Goal: Transaction & Acquisition: Purchase product/service

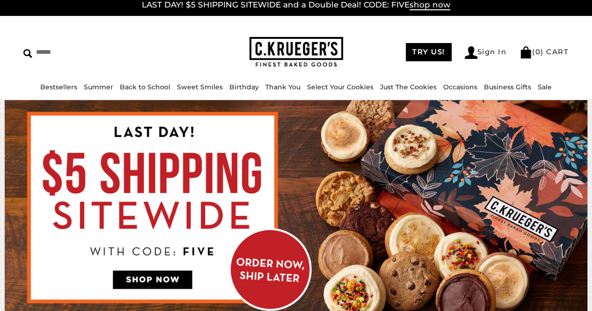
scroll to position [6, 0]
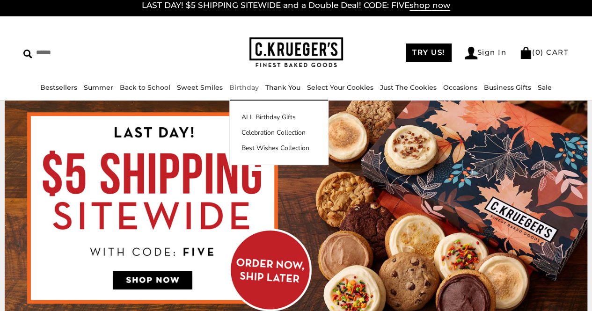
click at [239, 85] on link "Birthday" at bounding box center [243, 87] width 29 height 8
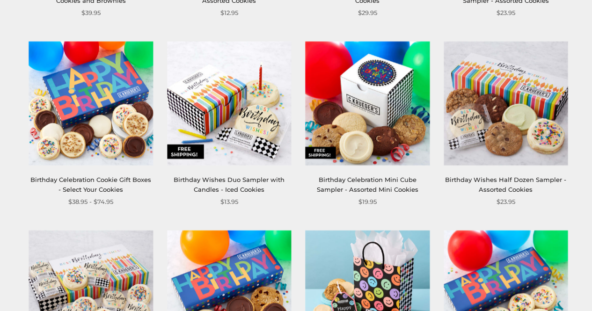
scroll to position [531, 0]
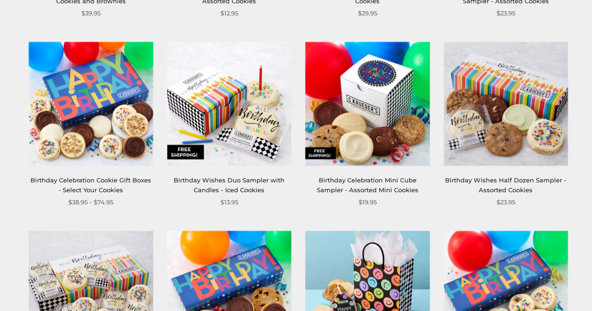
click at [350, 178] on link "Birthday Celebration Mini Cube Sampler - Assorted Mini Cookies" at bounding box center [367, 184] width 101 height 17
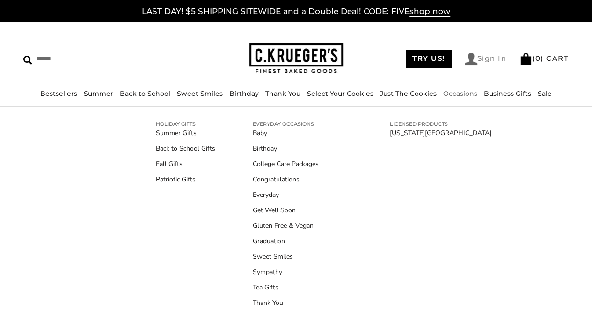
click at [476, 58] on link "Sign In" at bounding box center [485, 59] width 42 height 13
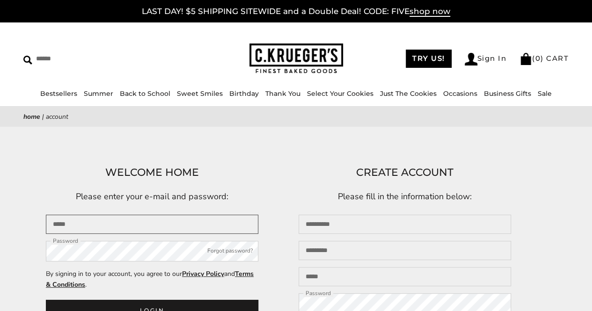
click at [128, 221] on input "Email" at bounding box center [152, 224] width 212 height 19
type input "**********"
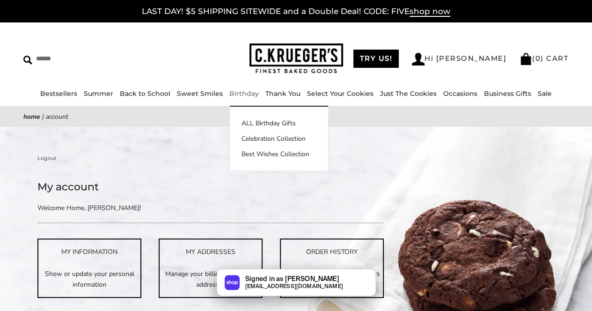
click at [248, 95] on link "Birthday" at bounding box center [243, 93] width 29 height 8
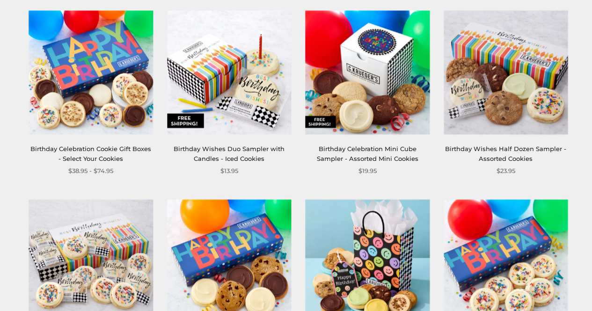
scroll to position [562, 0]
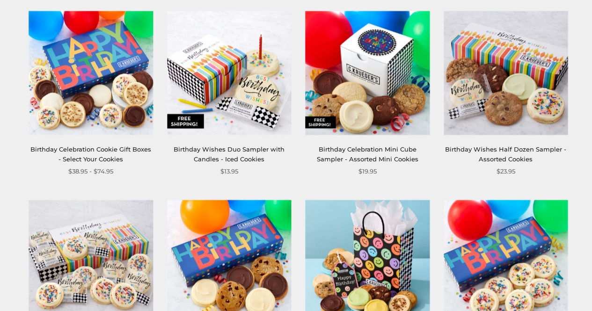
click at [370, 150] on link "Birthday Celebration Mini Cube Sampler - Assorted Mini Cookies" at bounding box center [367, 153] width 101 height 17
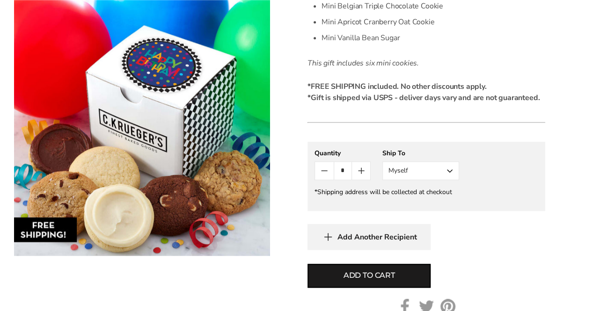
scroll to position [406, 0]
click at [400, 170] on button "Myself" at bounding box center [420, 170] width 77 height 19
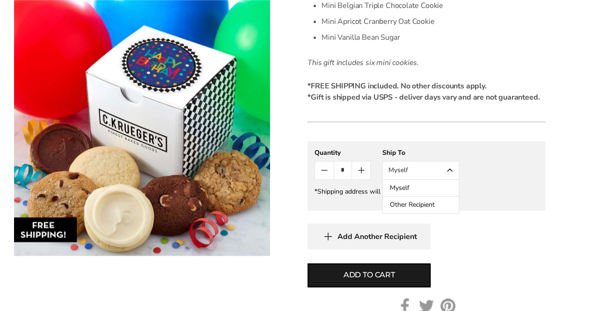
click at [395, 203] on button "Other Recipient" at bounding box center [421, 204] width 76 height 17
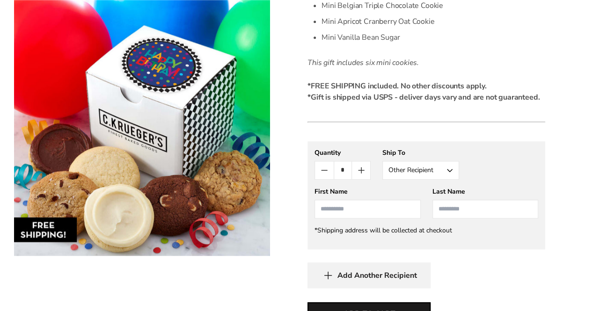
click at [341, 211] on input "First Name" at bounding box center [367, 209] width 106 height 19
type input "*****"
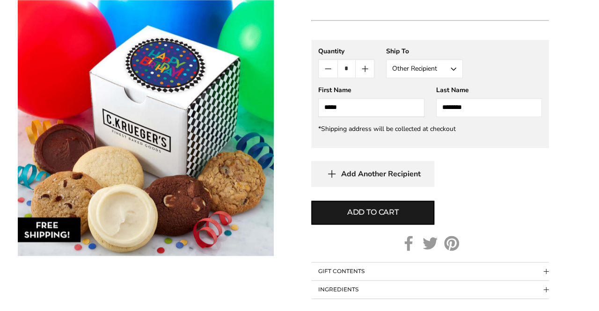
scroll to position [508, 0]
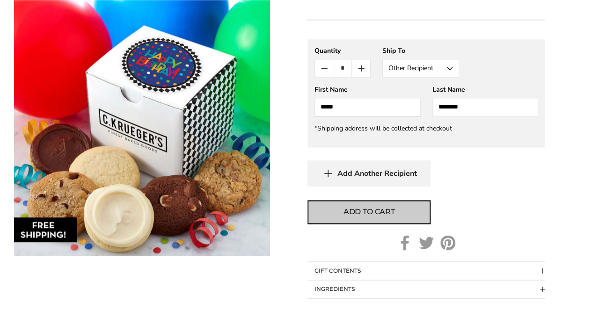
type input "********"
click at [359, 214] on span "Add to cart" at bounding box center [368, 211] width 51 height 11
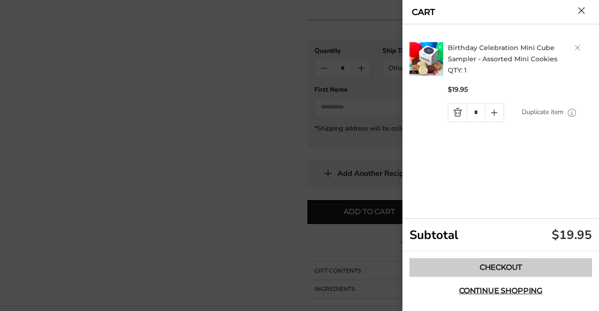
click at [457, 264] on link "Checkout" at bounding box center [500, 267] width 182 height 19
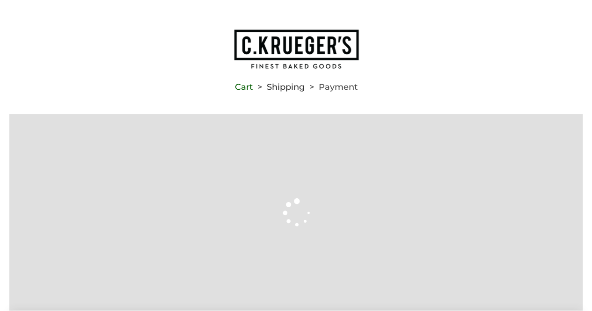
type input "**********"
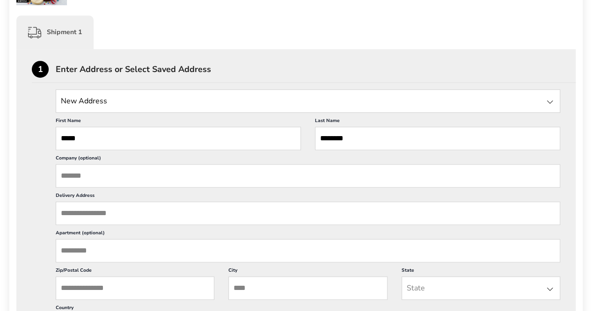
scroll to position [274, 0]
click at [107, 208] on input "Delivery Address" at bounding box center [308, 212] width 504 height 23
click at [107, 105] on input "State" at bounding box center [308, 100] width 504 height 23
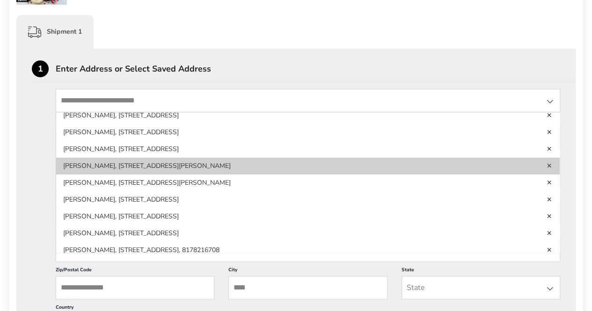
scroll to position [39, 0]
click at [141, 174] on li "Kaitlyn Siddiqui, 2007 Perry Ave. #3, Redondo Beach, CA, 90278, United States" at bounding box center [307, 182] width 503 height 17
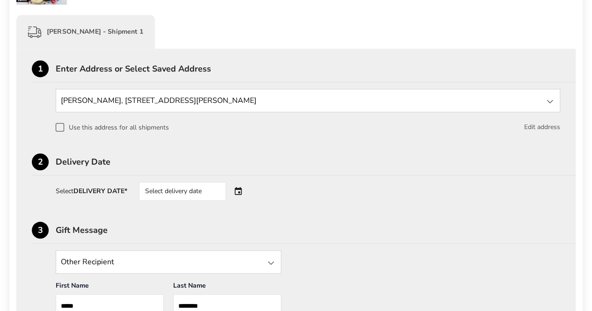
click at [534, 127] on button "Edit address" at bounding box center [542, 127] width 36 height 10
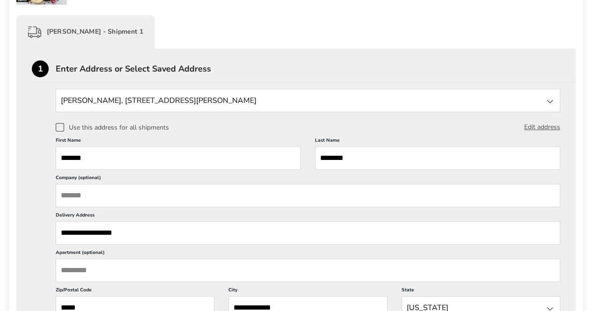
scroll to position [0, 0]
drag, startPoint x: 91, startPoint y: 154, endPoint x: 46, endPoint y: 162, distance: 45.1
click at [46, 162] on div "Kaitlyn Siddiqui, 2007 Perry Ave. #3, Redondo Beach, CA, 90278, United States N…" at bounding box center [296, 261] width 528 height 344
type input "*****"
click at [32, 167] on div "Kaitlyn Siddiqui, 2007 Perry Ave. #3, Redondo Beach, CA, 90278, United States N…" at bounding box center [296, 261] width 528 height 344
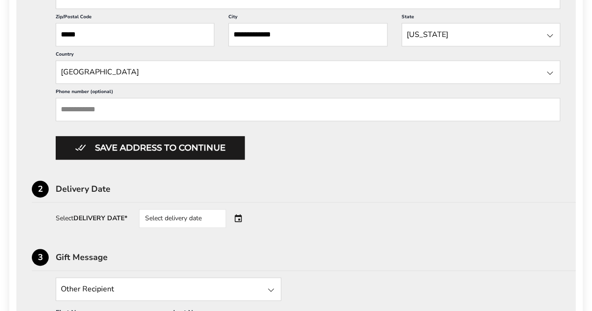
scroll to position [549, 0]
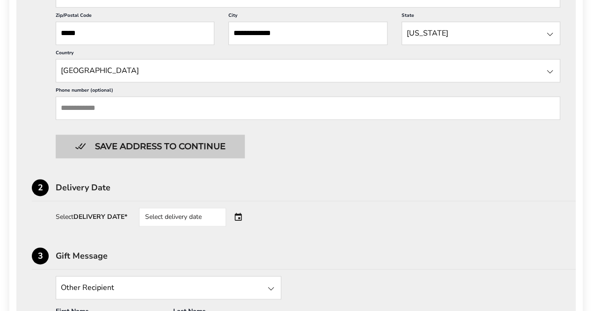
click at [136, 144] on button "Save address to continue" at bounding box center [150, 146] width 189 height 23
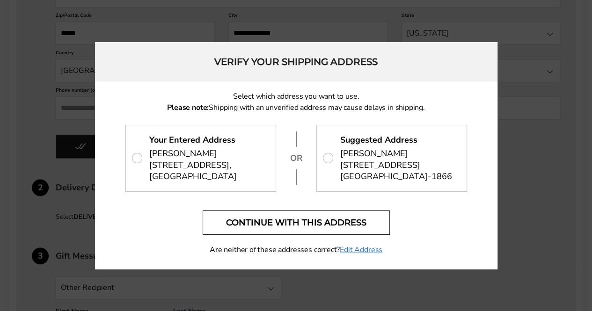
click at [322, 228] on button "Continue with this address" at bounding box center [295, 222] width 187 height 24
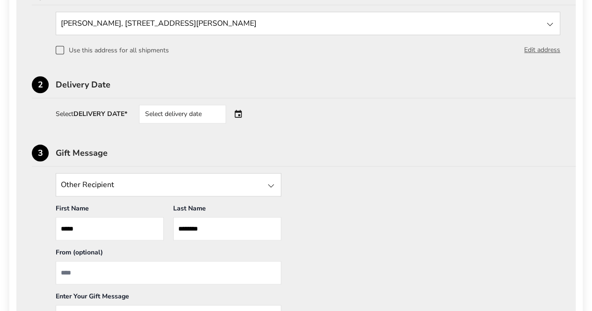
scroll to position [350, 0]
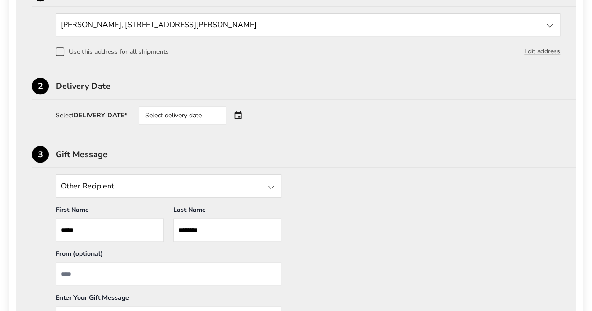
click at [238, 115] on div "Select delivery date" at bounding box center [195, 115] width 113 height 19
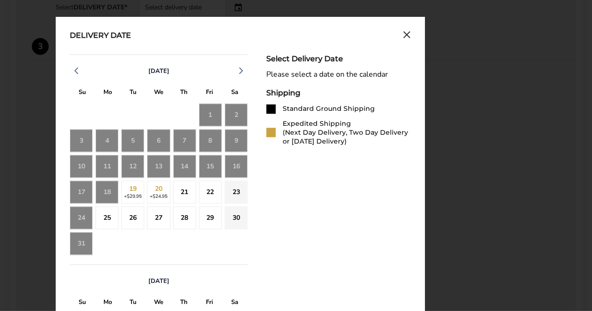
scroll to position [458, 0]
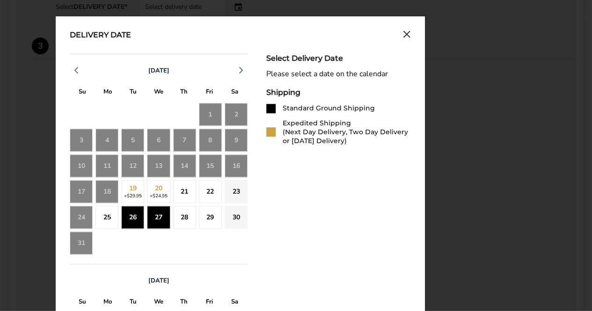
click at [157, 217] on div "27" at bounding box center [158, 217] width 23 height 23
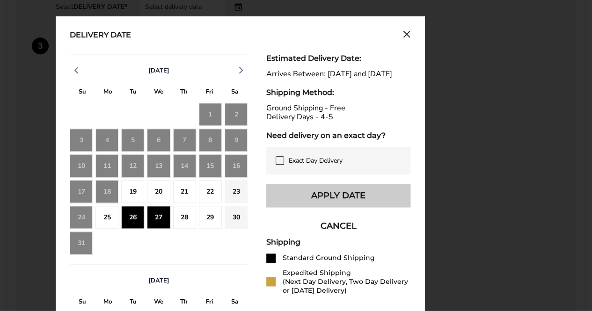
click at [321, 203] on button "Apply Date" at bounding box center [338, 195] width 144 height 23
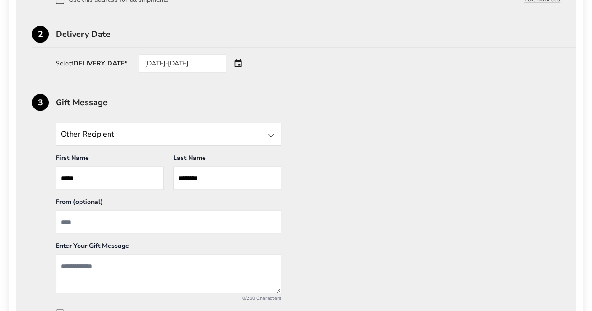
scroll to position [401, 0]
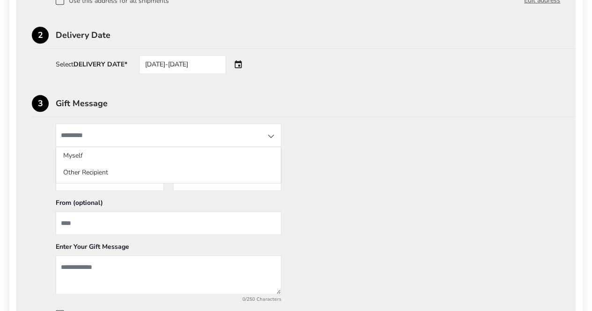
click at [109, 138] on input "State" at bounding box center [168, 134] width 225 height 23
click at [27, 158] on div "1 Enter Address or Select Saved Address Fares Siddiqui, 2007 PERRY AVE, UNIT 3,…" at bounding box center [295, 146] width 559 height 448
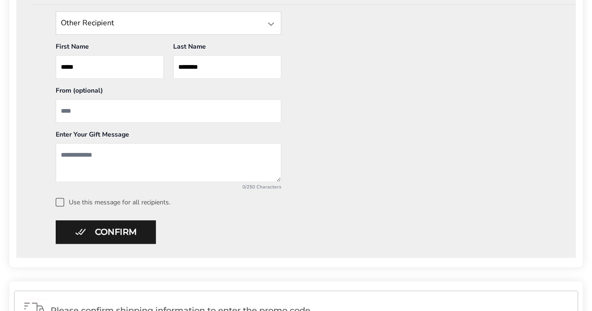
scroll to position [517, 0]
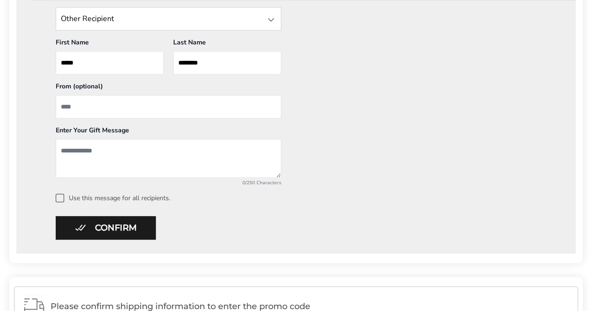
click at [80, 108] on input "From" at bounding box center [168, 106] width 225 height 23
type input "**********"
click at [82, 152] on textarea "Add a message" at bounding box center [168, 158] width 225 height 39
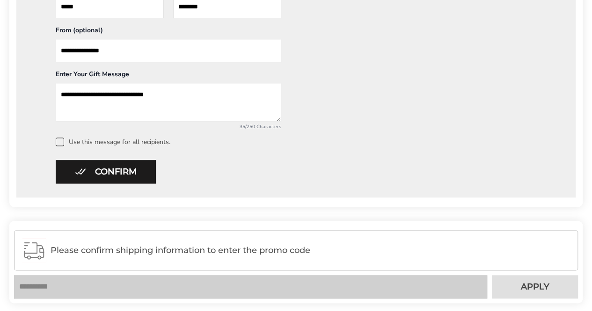
scroll to position [574, 0]
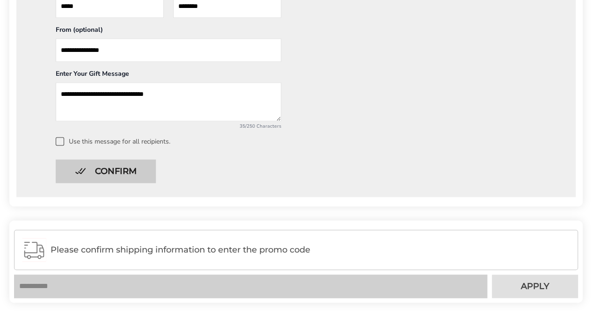
type textarea "**********"
click at [110, 171] on button "Confirm" at bounding box center [106, 170] width 100 height 23
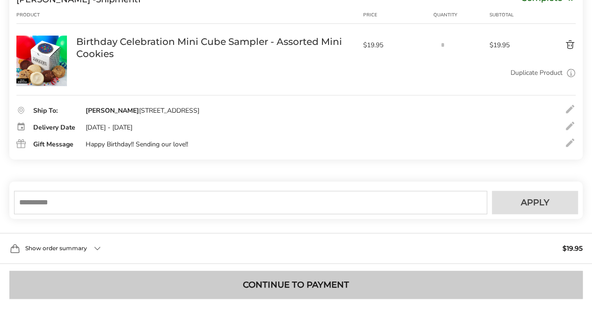
scroll to position [240, 0]
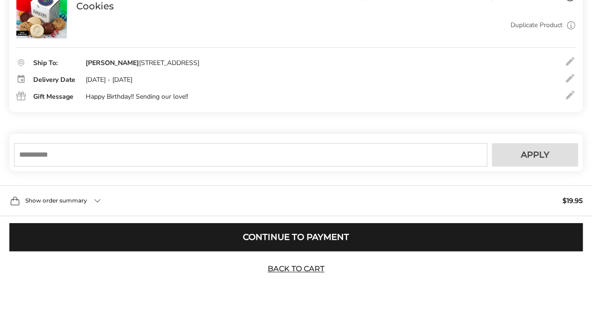
click at [95, 196] on div "Show order summary $19.95" at bounding box center [296, 200] width 592 height 31
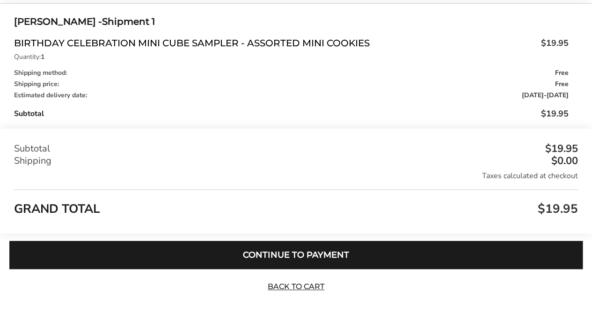
scroll to position [470, 0]
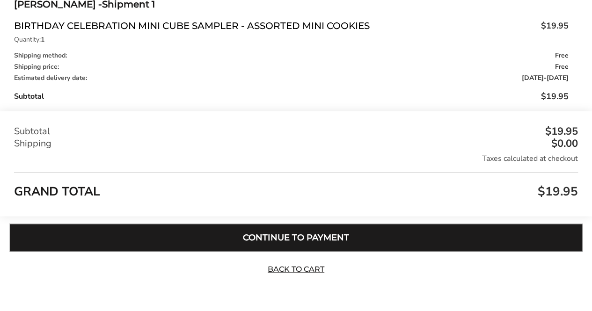
click at [310, 233] on button "Continue to Payment" at bounding box center [295, 238] width 573 height 28
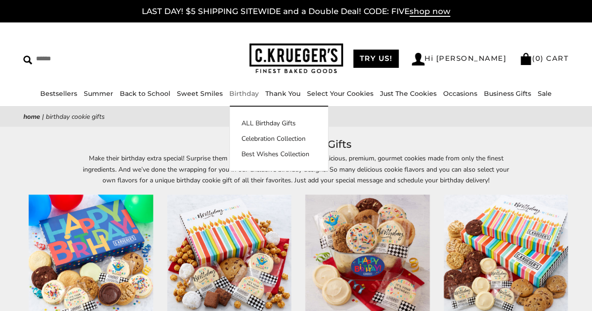
click at [236, 94] on link "Birthday" at bounding box center [243, 93] width 29 height 8
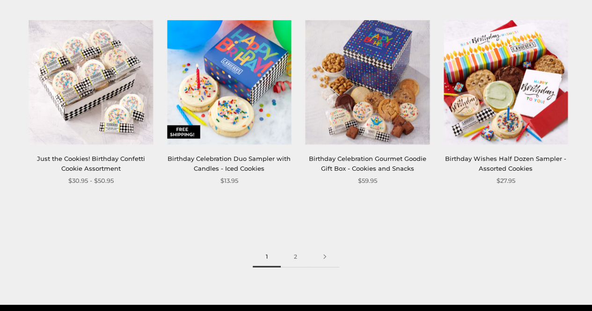
scroll to position [1126, 0]
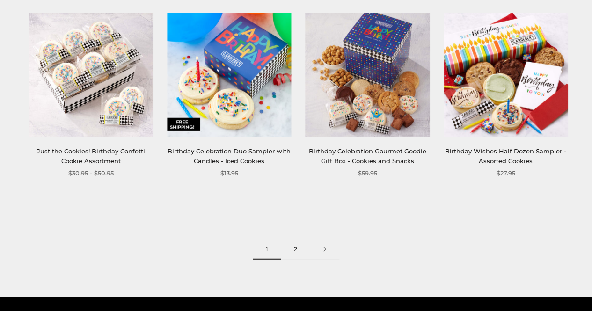
click at [294, 244] on link "2" at bounding box center [295, 249] width 29 height 21
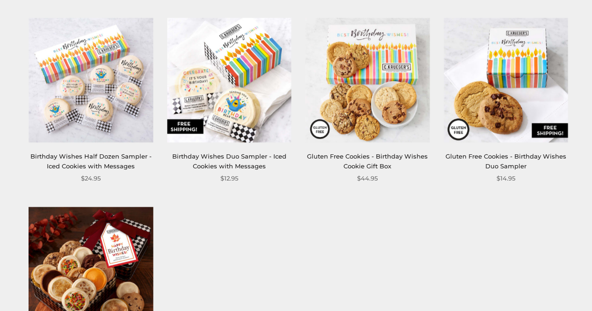
scroll to position [366, 0]
click at [229, 162] on link "Birthday Wishes Duo Sampler - Iced Cookies with Messages" at bounding box center [229, 160] width 114 height 17
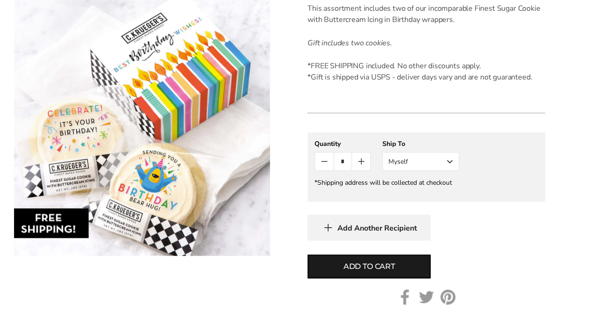
scroll to position [301, 0]
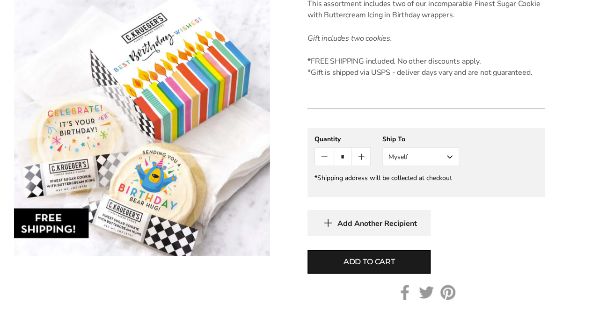
click at [406, 157] on button "Myself" at bounding box center [420, 156] width 77 height 19
click at [399, 189] on button "Other Recipient" at bounding box center [421, 191] width 76 height 17
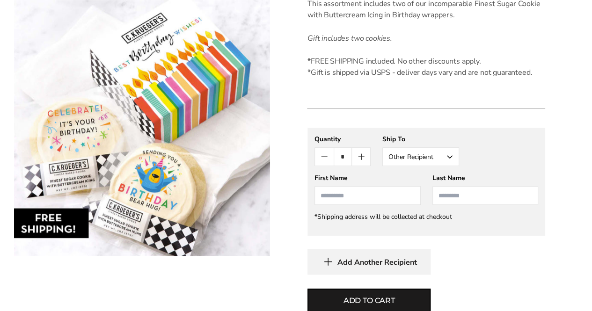
click at [346, 197] on input "First Name" at bounding box center [367, 195] width 106 height 19
type input "******"
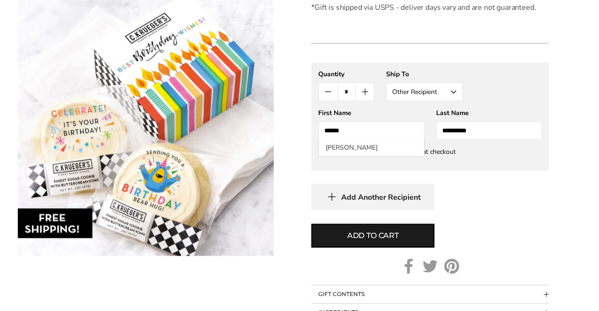
scroll to position [367, 0]
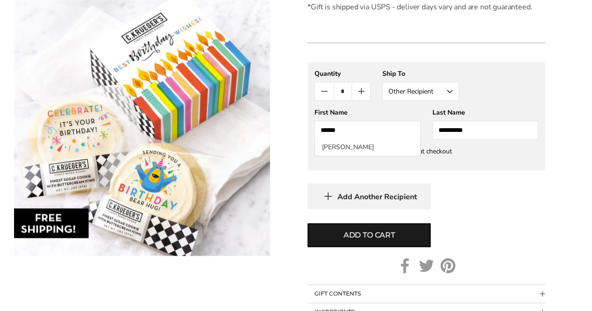
type input "**********"
click at [364, 169] on gfm-form "**********" at bounding box center [426, 116] width 238 height 108
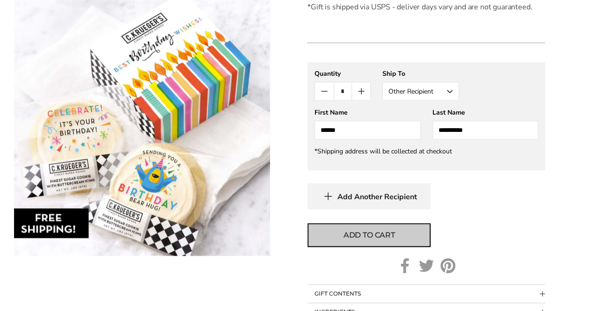
click at [362, 233] on span "Add to cart" at bounding box center [368, 235] width 51 height 11
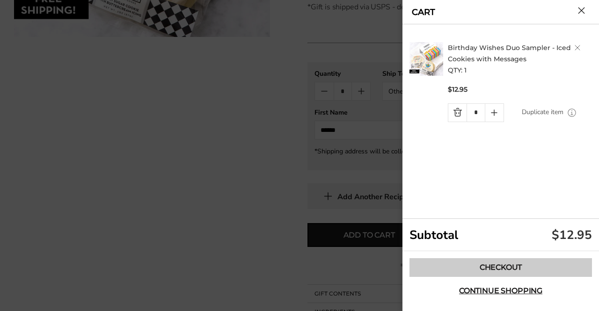
click at [503, 272] on link "Checkout" at bounding box center [500, 267] width 182 height 19
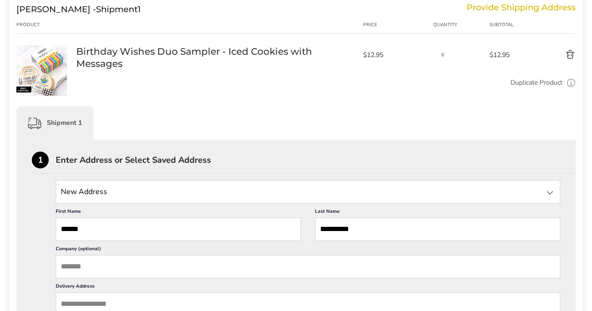
scroll to position [183, 0]
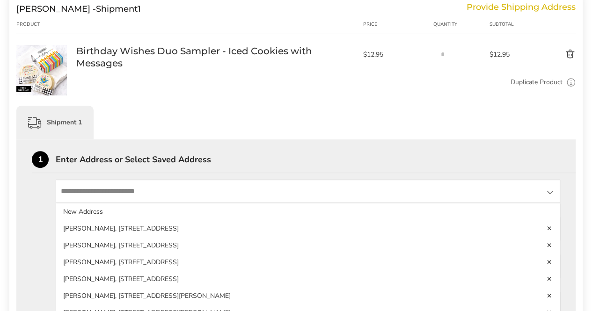
click at [132, 189] on input "State" at bounding box center [308, 191] width 504 height 23
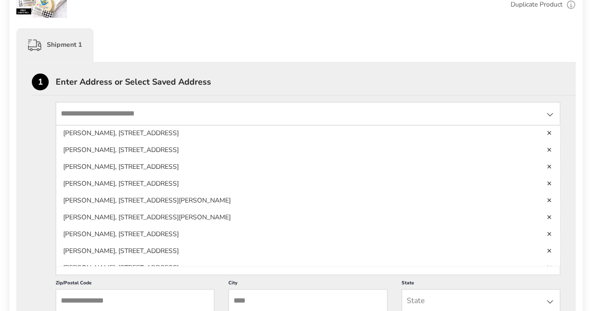
scroll to position [18, 0]
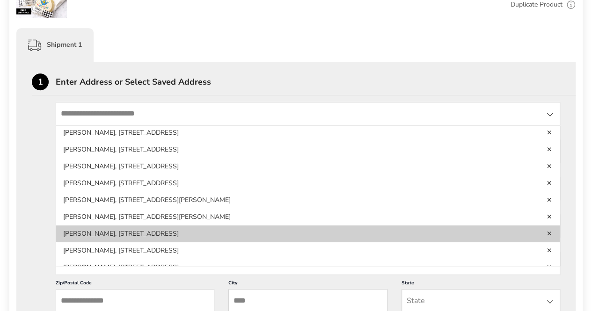
click at [156, 242] on li "[PERSON_NAME], [STREET_ADDRESS]" at bounding box center [307, 250] width 503 height 17
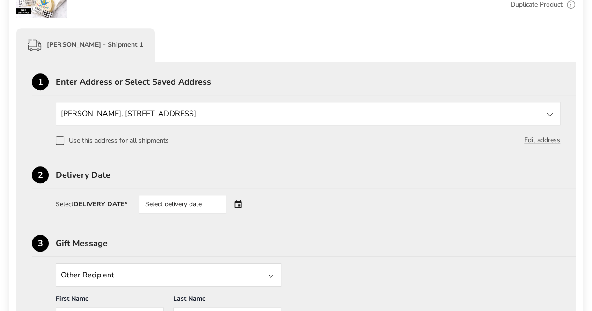
scroll to position [291, 0]
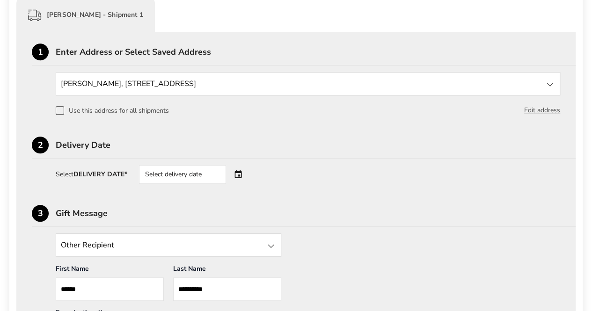
click at [237, 170] on div "Select delivery date" at bounding box center [195, 174] width 113 height 19
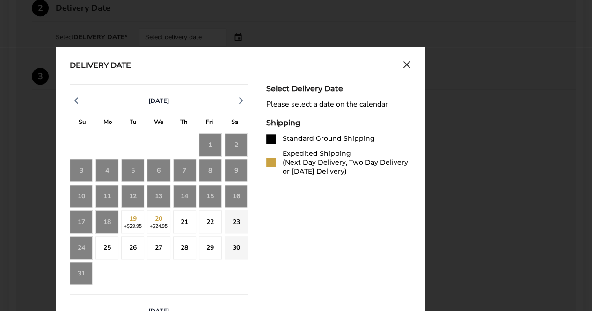
scroll to position [428, 0]
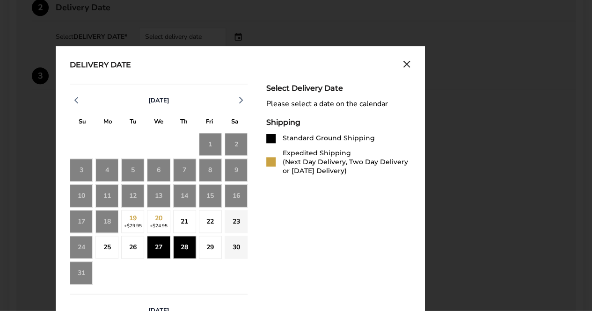
click at [175, 246] on div "28" at bounding box center [184, 247] width 23 height 23
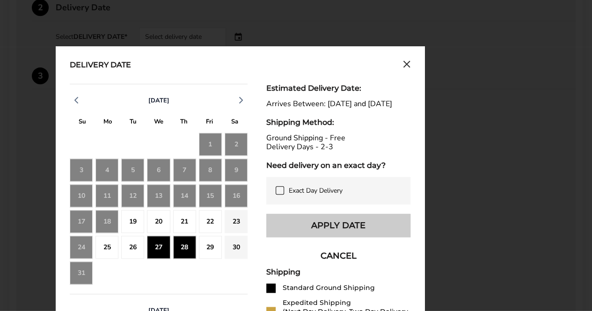
click at [296, 233] on button "Apply Date" at bounding box center [338, 225] width 144 height 23
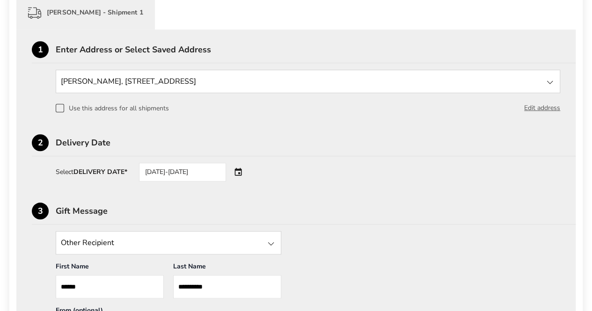
scroll to position [292, 0]
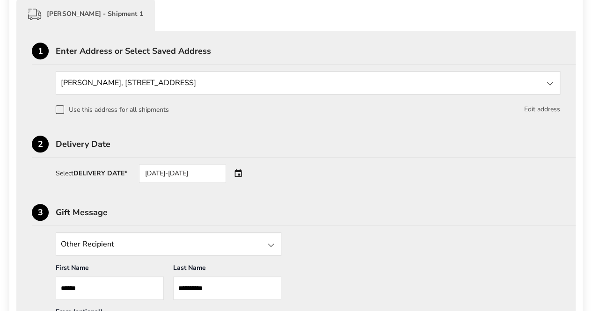
click at [528, 108] on button "Edit address" at bounding box center [542, 109] width 36 height 10
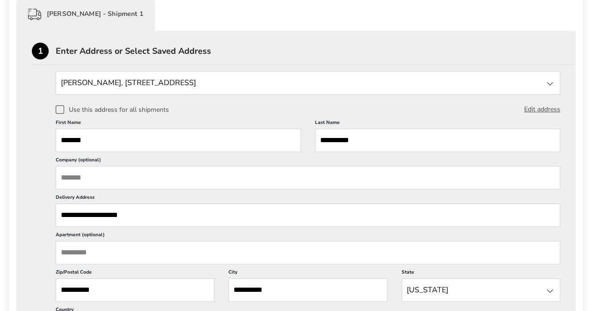
scroll to position [0, 0]
drag, startPoint x: 124, startPoint y: 138, endPoint x: 49, endPoint y: 145, distance: 76.0
click at [49, 145] on div "[PERSON_NAME], [STREET_ADDRESS] New Address [PERSON_NAME], [STREET_ADDRESS] [PE…" at bounding box center [296, 243] width 528 height 344
type input "******"
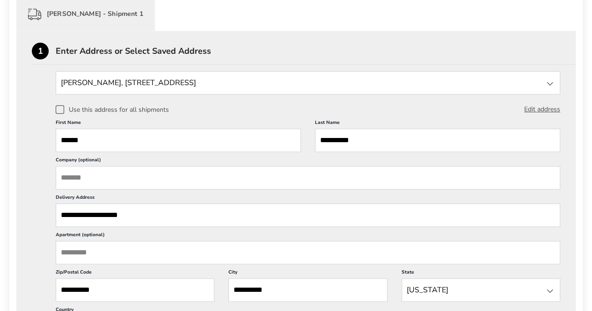
click at [181, 111] on div "Use this address for all shipments Edit address" at bounding box center [308, 109] width 504 height 10
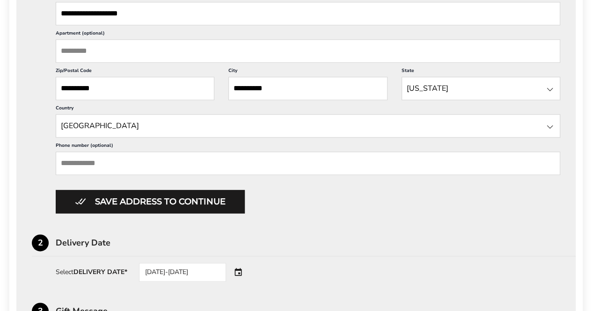
scroll to position [494, 0]
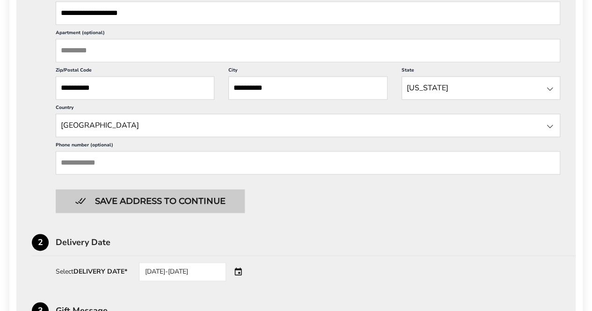
click at [157, 202] on button "Save address to continue" at bounding box center [150, 200] width 189 height 23
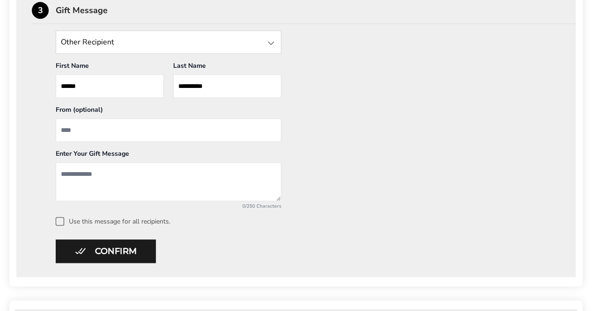
click at [157, 203] on div "0/250 Characters" at bounding box center [168, 206] width 225 height 7
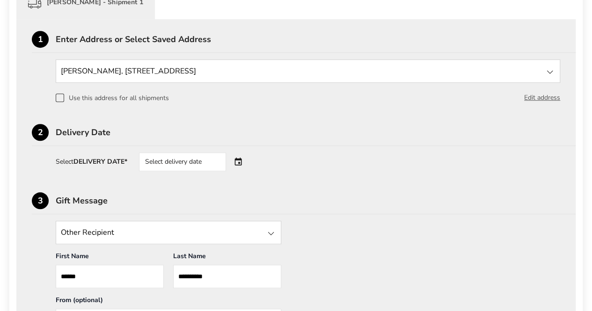
scroll to position [304, 0]
click at [238, 160] on div "Select delivery date" at bounding box center [195, 161] width 113 height 19
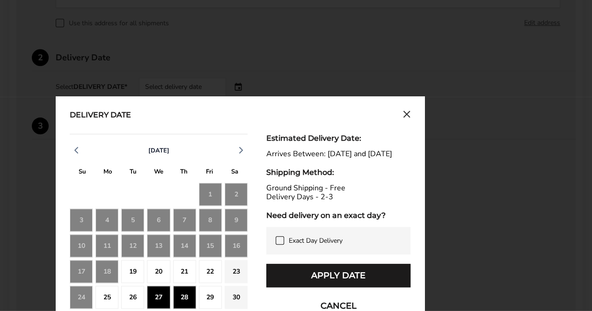
scroll to position [416, 0]
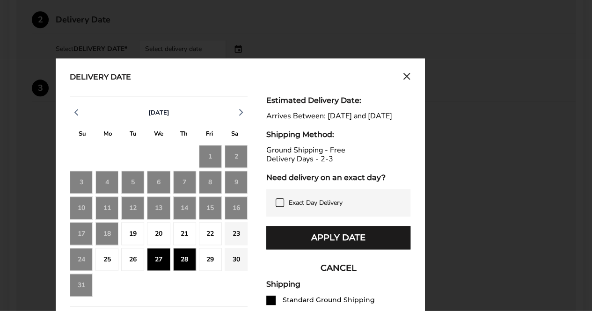
click at [184, 257] on div "28" at bounding box center [184, 259] width 23 height 23
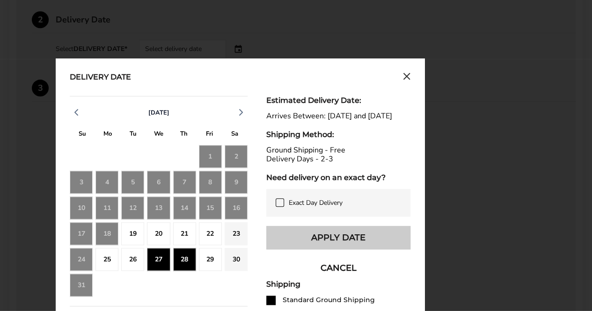
click at [297, 243] on button "Apply Date" at bounding box center [338, 237] width 144 height 23
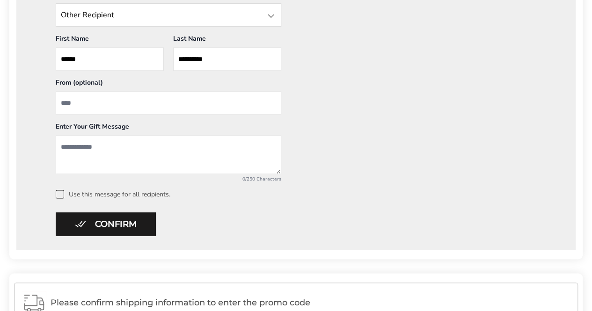
scroll to position [542, 0]
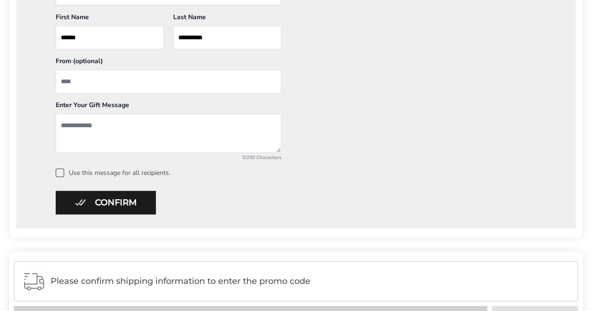
click at [86, 83] on input "From" at bounding box center [168, 81] width 225 height 23
type input "**********"
click at [64, 123] on textarea "Add a message" at bounding box center [168, 133] width 225 height 39
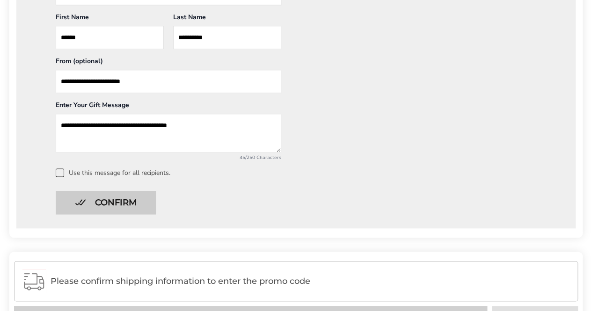
type textarea "**********"
click at [107, 203] on button "Confirm" at bounding box center [106, 202] width 100 height 23
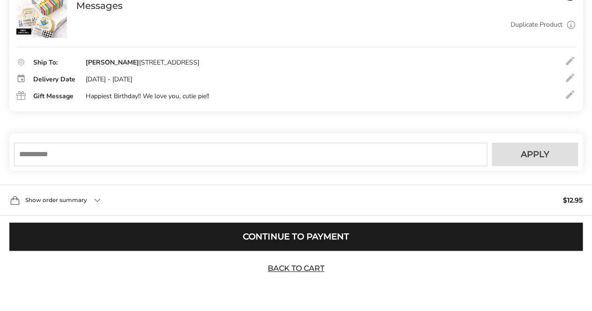
scroll to position [240, 0]
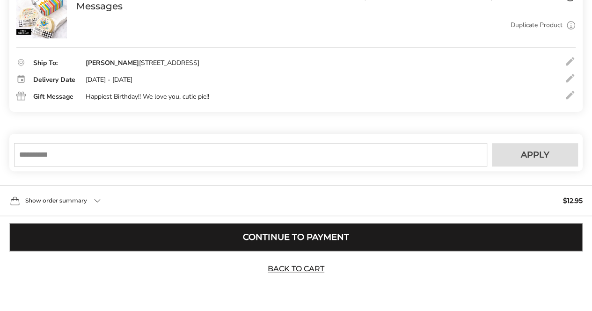
click at [214, 236] on button "Continue to Payment" at bounding box center [295, 237] width 573 height 28
